Goal: Transaction & Acquisition: Download file/media

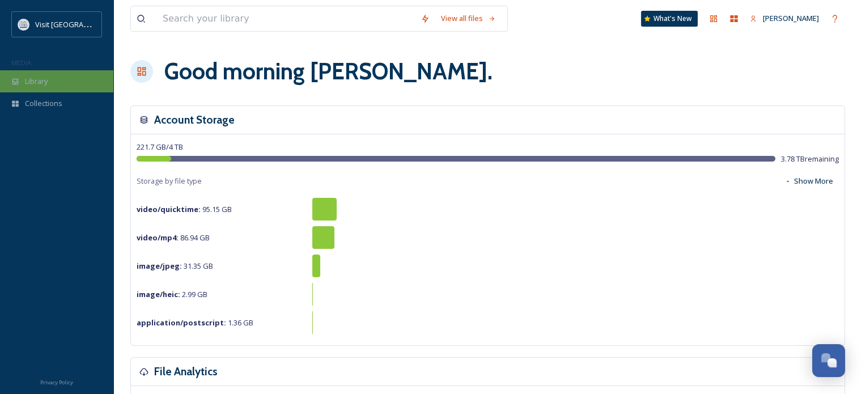
click at [48, 84] on span "Library" at bounding box center [36, 81] width 23 height 11
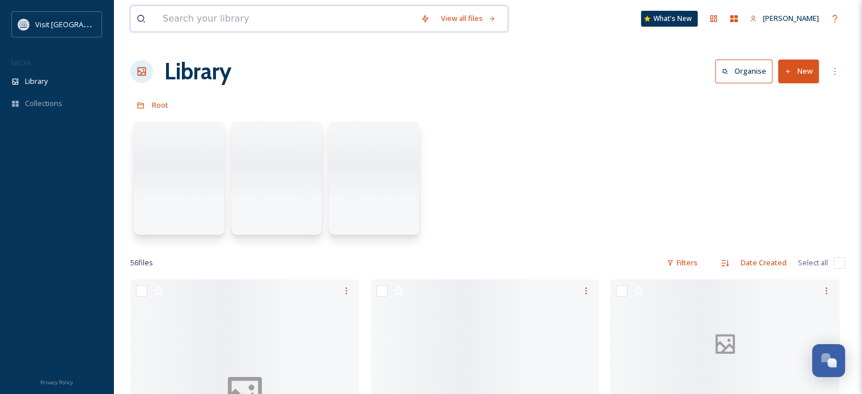
click at [228, 24] on input at bounding box center [286, 18] width 258 height 25
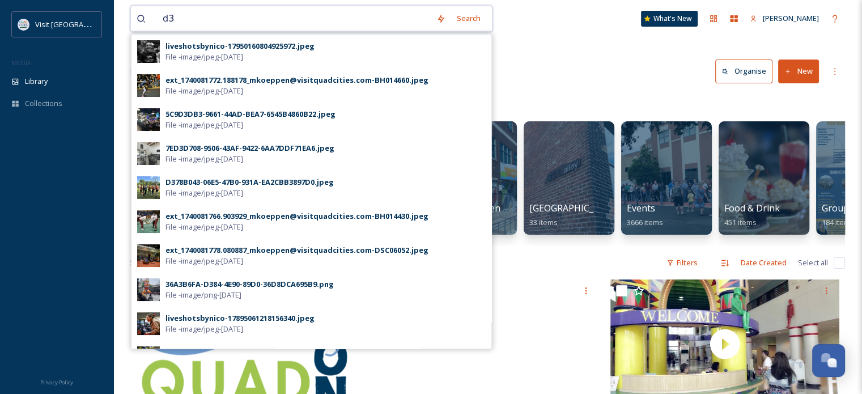
drag, startPoint x: 228, startPoint y: 26, endPoint x: 130, endPoint y: 27, distance: 98.6
click at [130, 27] on div "d3 Search liveshotsbynico-17950160804925972.jpeg File - image/jpeg - [DATE] ext…" at bounding box center [311, 19] width 362 height 26
type input "wrestling"
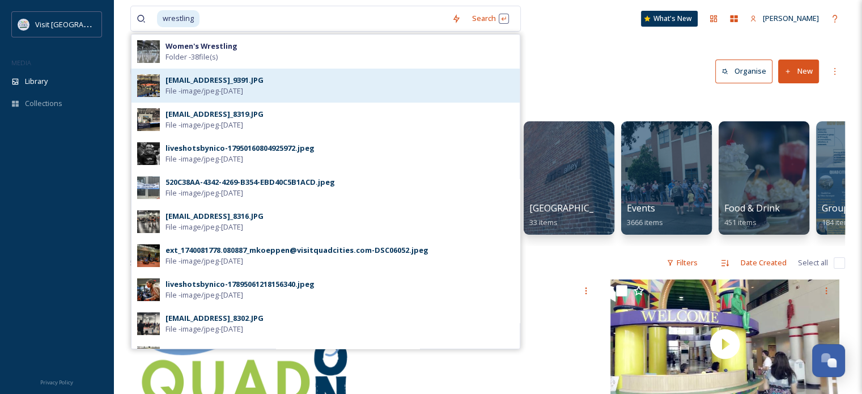
click at [186, 87] on span "File - image/jpeg - [DATE]" at bounding box center [204, 91] width 78 height 11
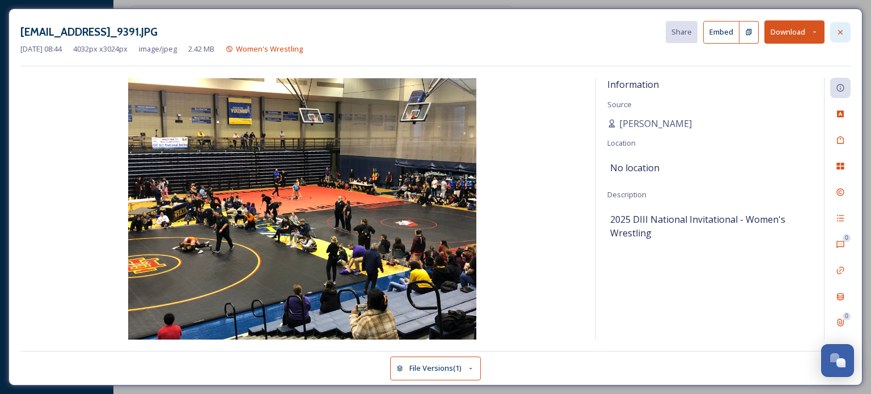
click at [836, 32] on icon at bounding box center [839, 32] width 9 height 9
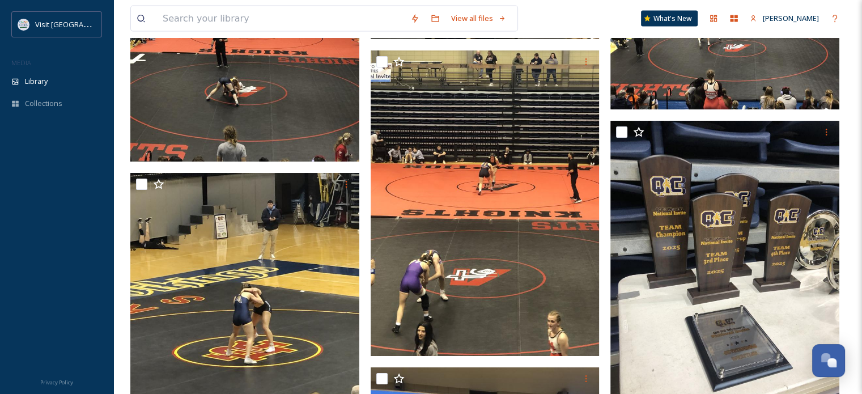
scroll to position [2547, 0]
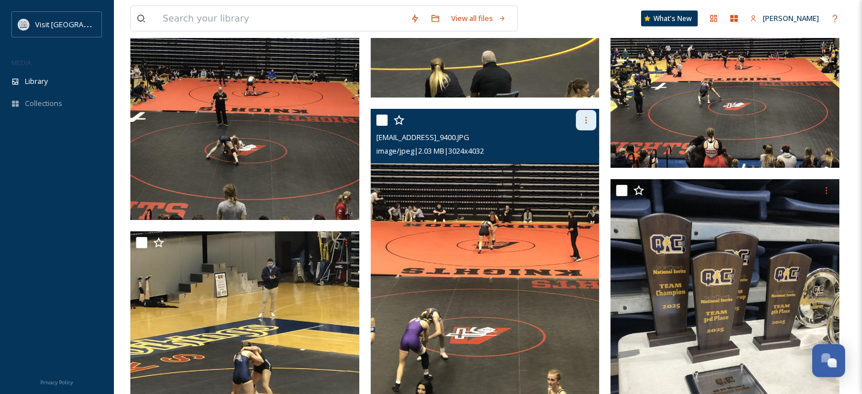
click at [588, 120] on icon at bounding box center [585, 120] width 9 height 9
click at [570, 168] on span "Download" at bounding box center [572, 167] width 35 height 11
